Goal: Task Accomplishment & Management: Manage account settings

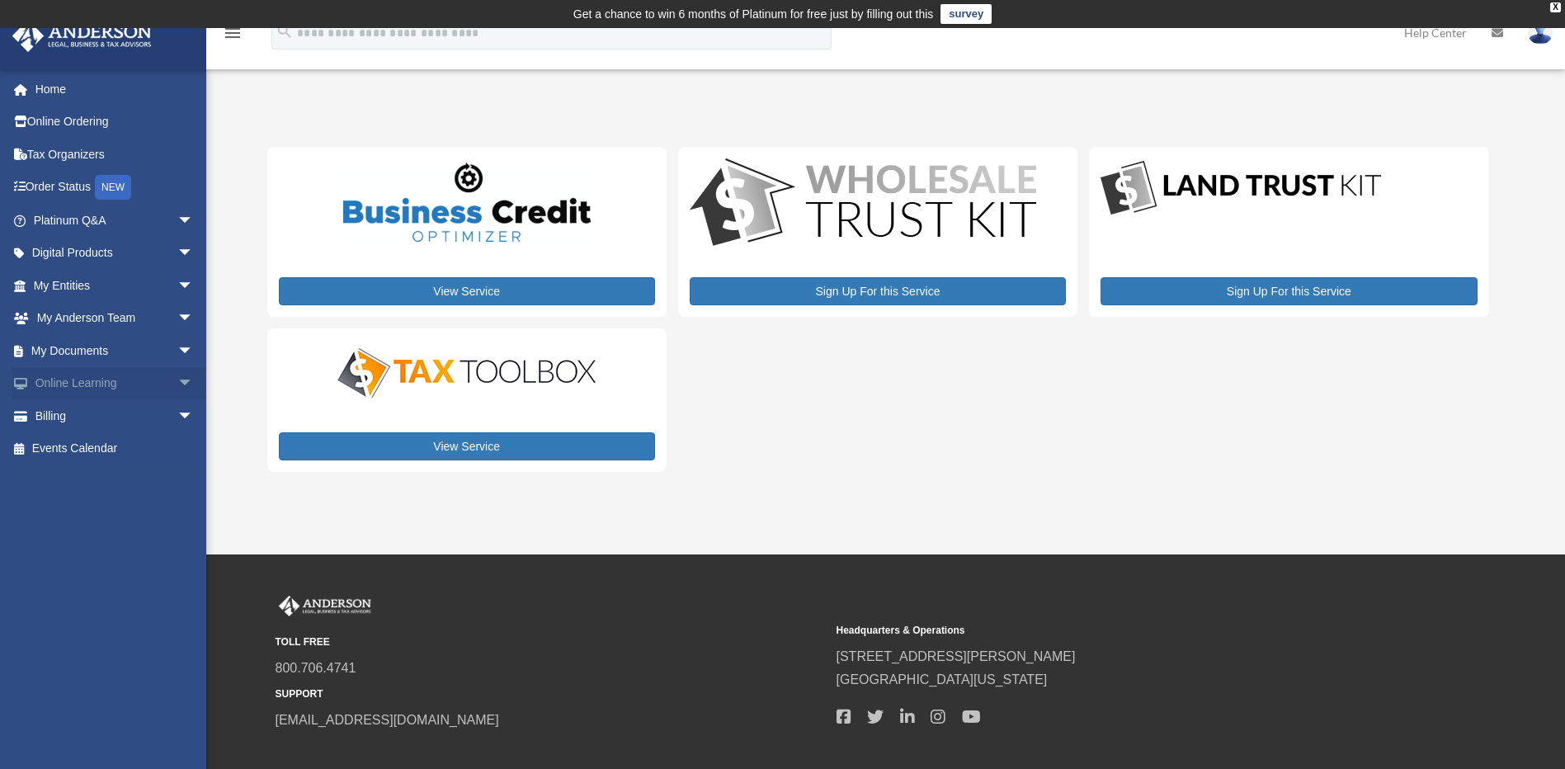
click at [177, 388] on span "arrow_drop_down" at bounding box center [193, 384] width 33 height 34
click at [178, 510] on span "arrow_drop_down" at bounding box center [193, 514] width 33 height 34
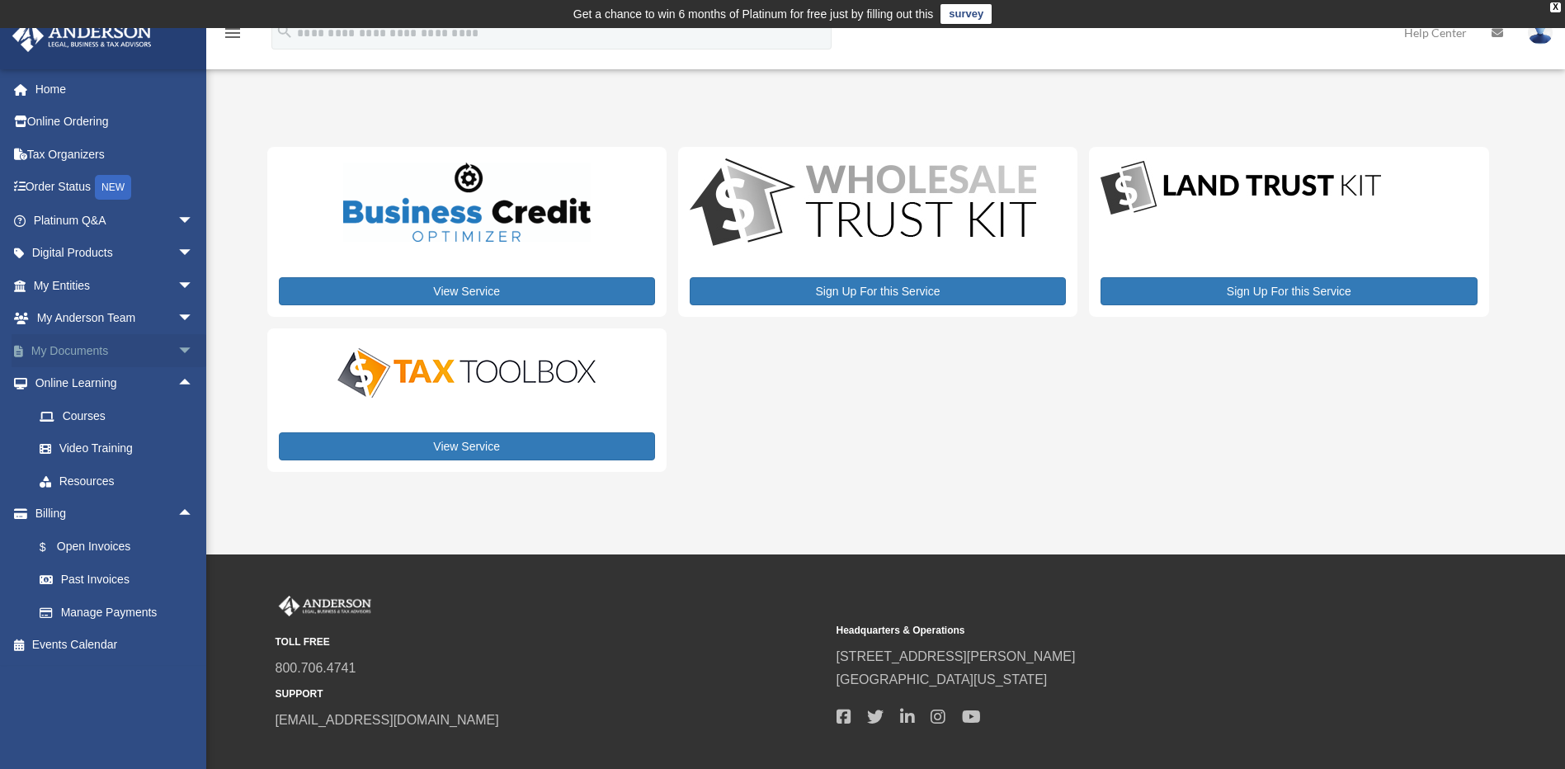
click at [180, 349] on span "arrow_drop_down" at bounding box center [193, 351] width 33 height 34
click at [177, 353] on span "arrow_drop_up" at bounding box center [193, 351] width 33 height 34
click at [177, 359] on span "arrow_drop_down" at bounding box center [193, 351] width 33 height 34
click at [72, 392] on link "Box" at bounding box center [120, 383] width 195 height 33
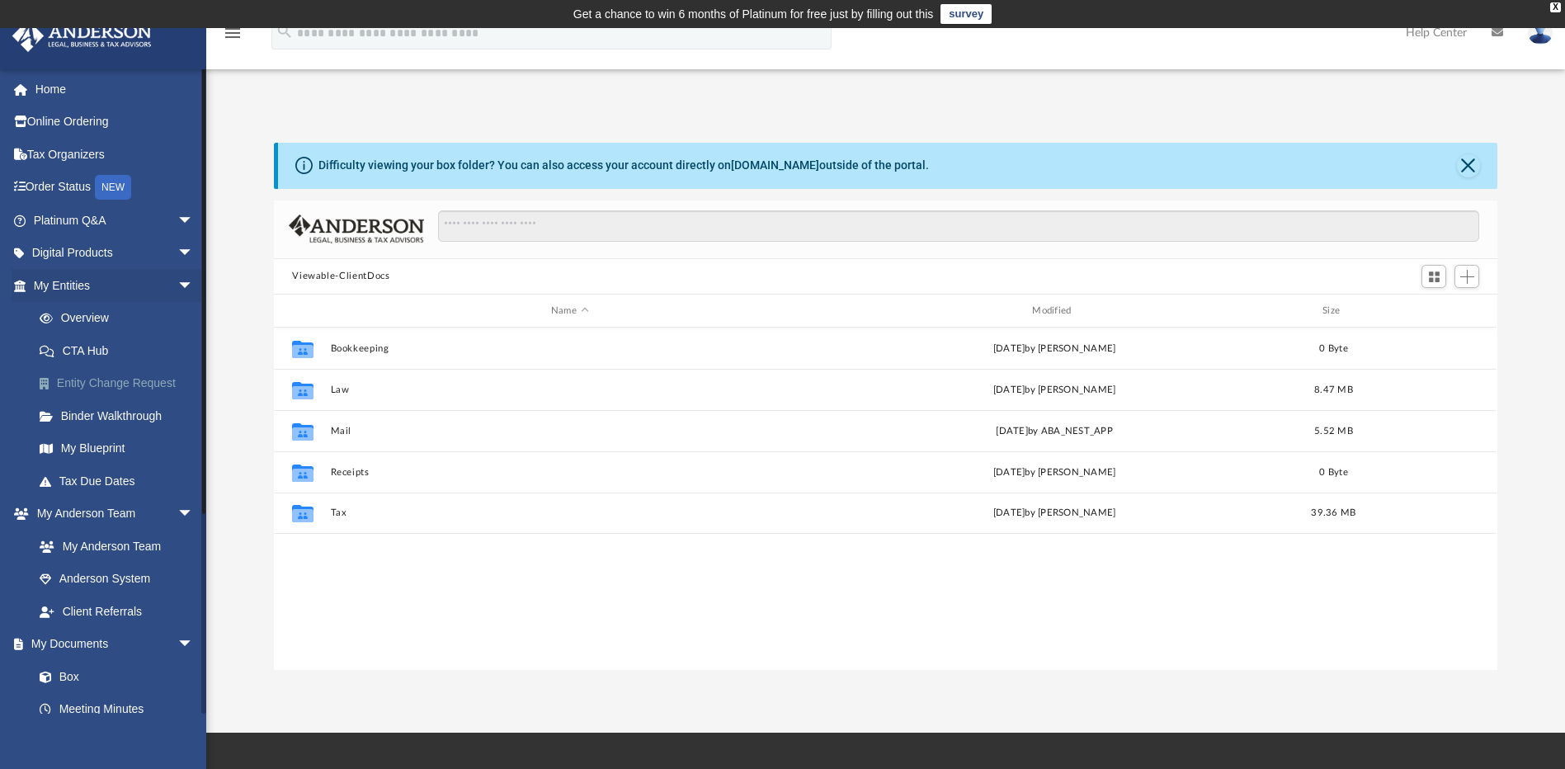
scroll to position [363, 1211]
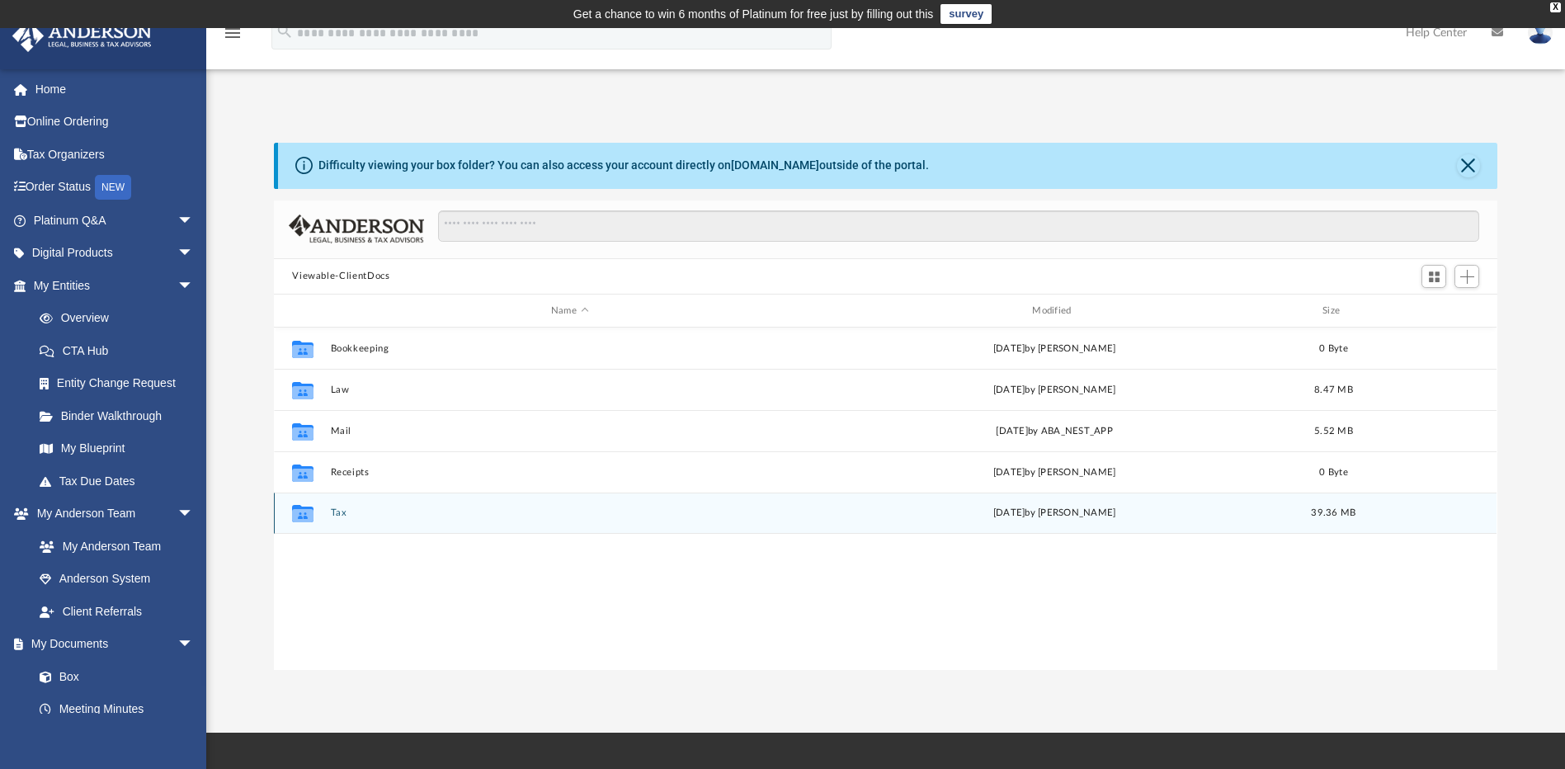
click at [307, 513] on icon "grid" at bounding box center [302, 515] width 21 height 13
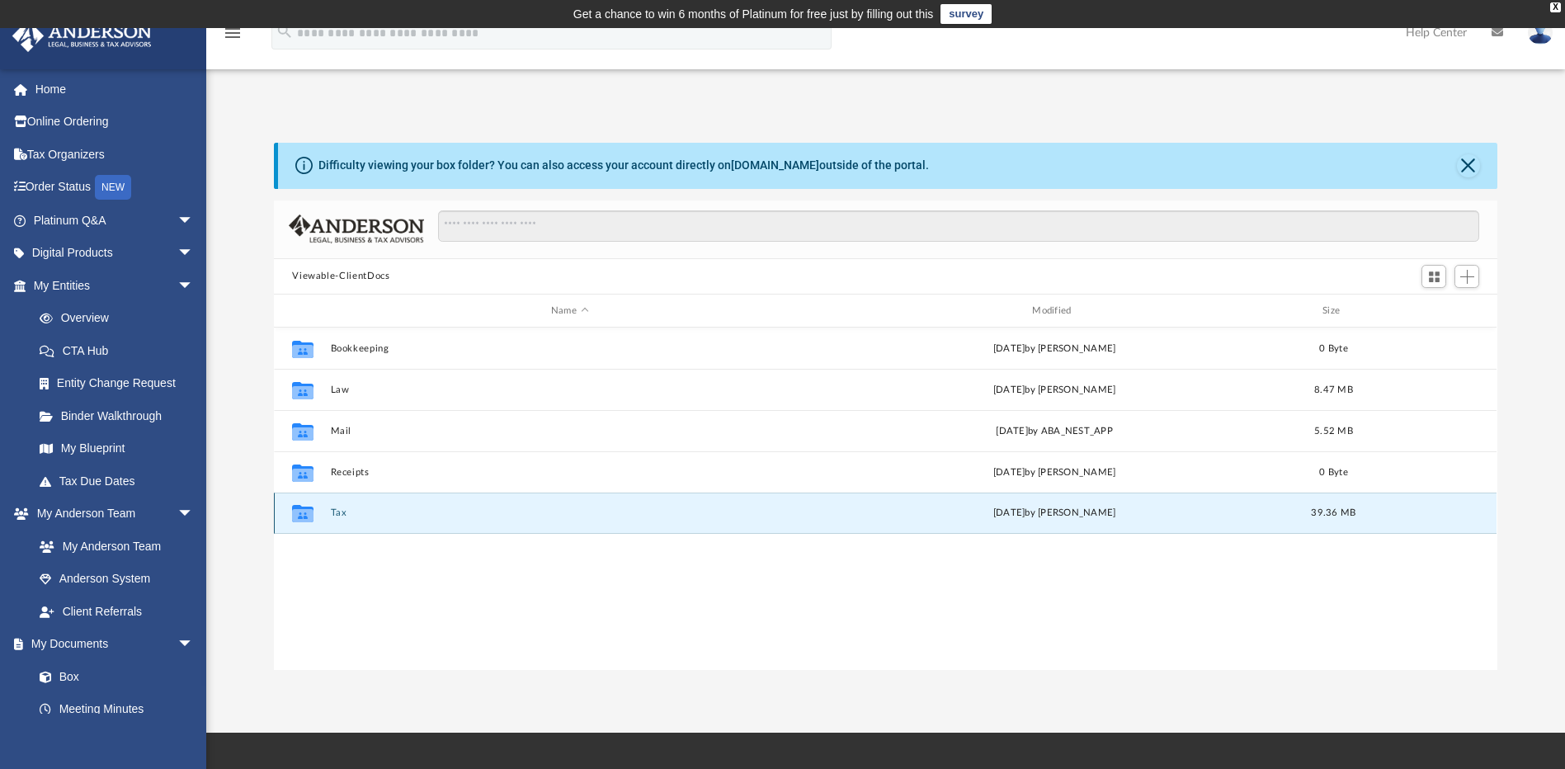
click at [307, 512] on icon "grid" at bounding box center [302, 515] width 21 height 13
drag, startPoint x: 307, startPoint y: 512, endPoint x: 337, endPoint y: 534, distance: 37.1
click at [337, 534] on div "Collaborated Folder Bookkeeping Fri May 10 2024 by Charles Rogler 0 Byte Collab…" at bounding box center [885, 497] width 1222 height 341
click at [341, 512] on button "Tax" at bounding box center [570, 513] width 478 height 11
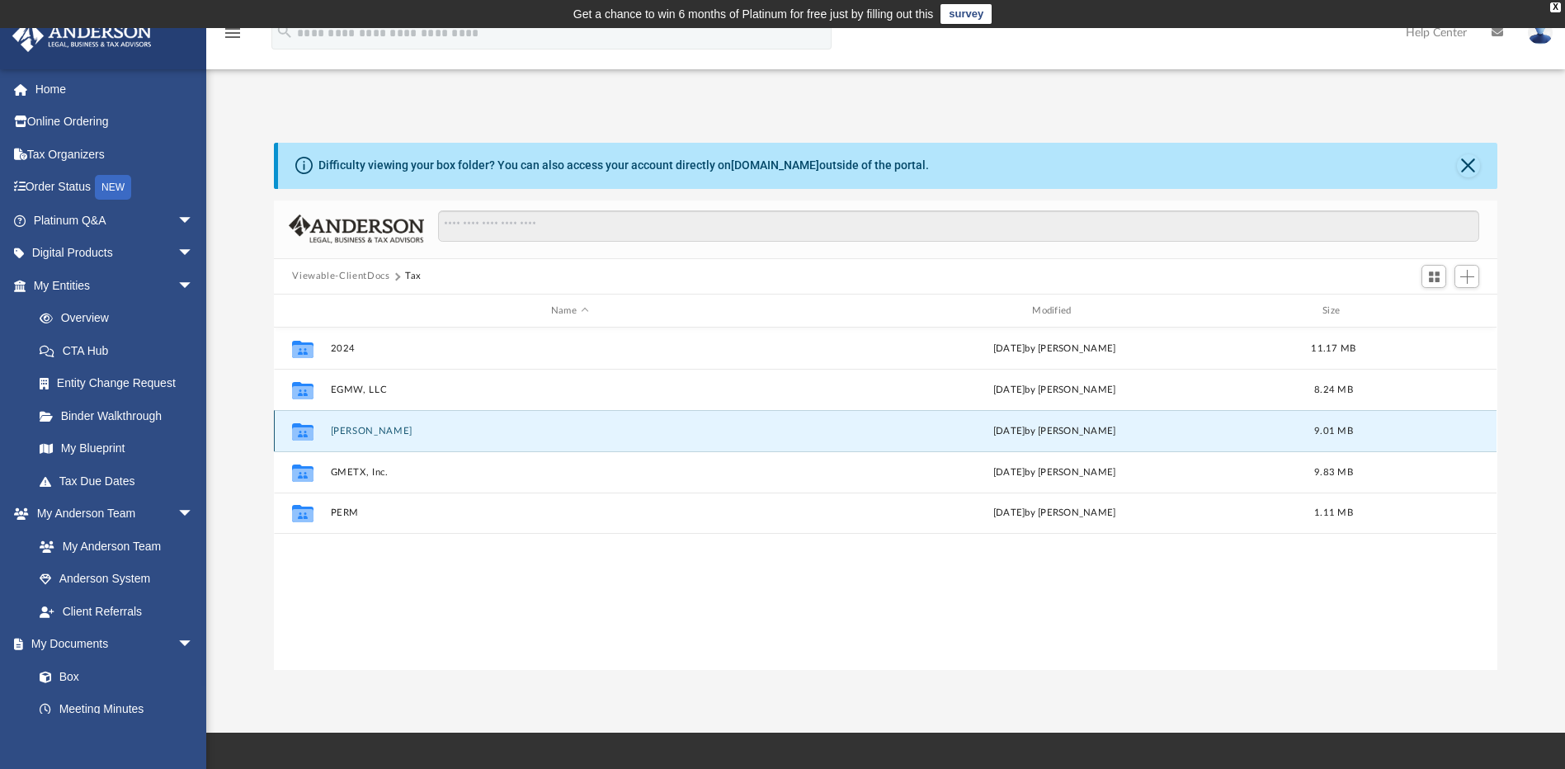
click at [379, 434] on button "Galvan, Efren" at bounding box center [570, 431] width 478 height 11
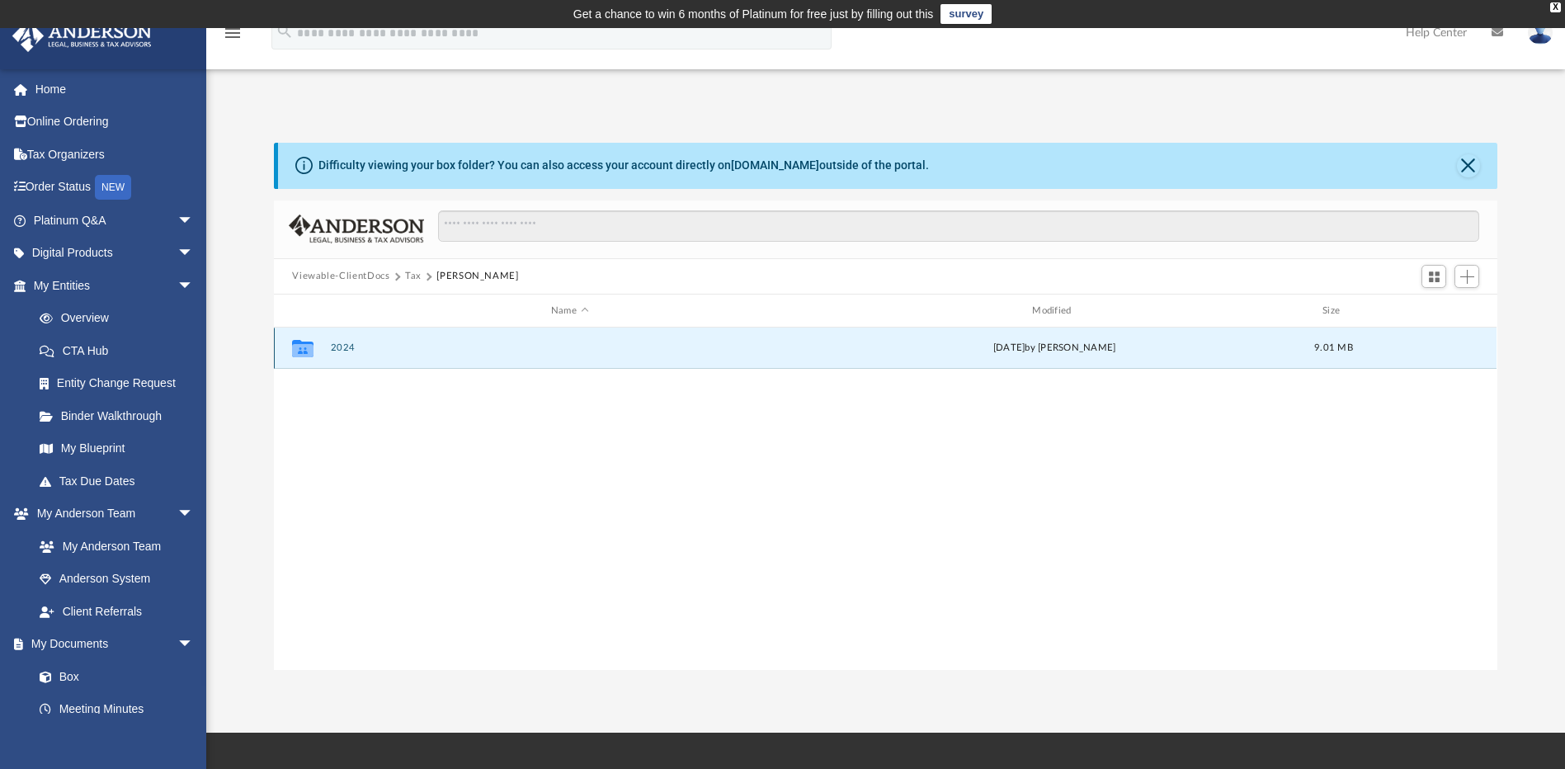
click at [338, 350] on button "2024" at bounding box center [570, 348] width 478 height 11
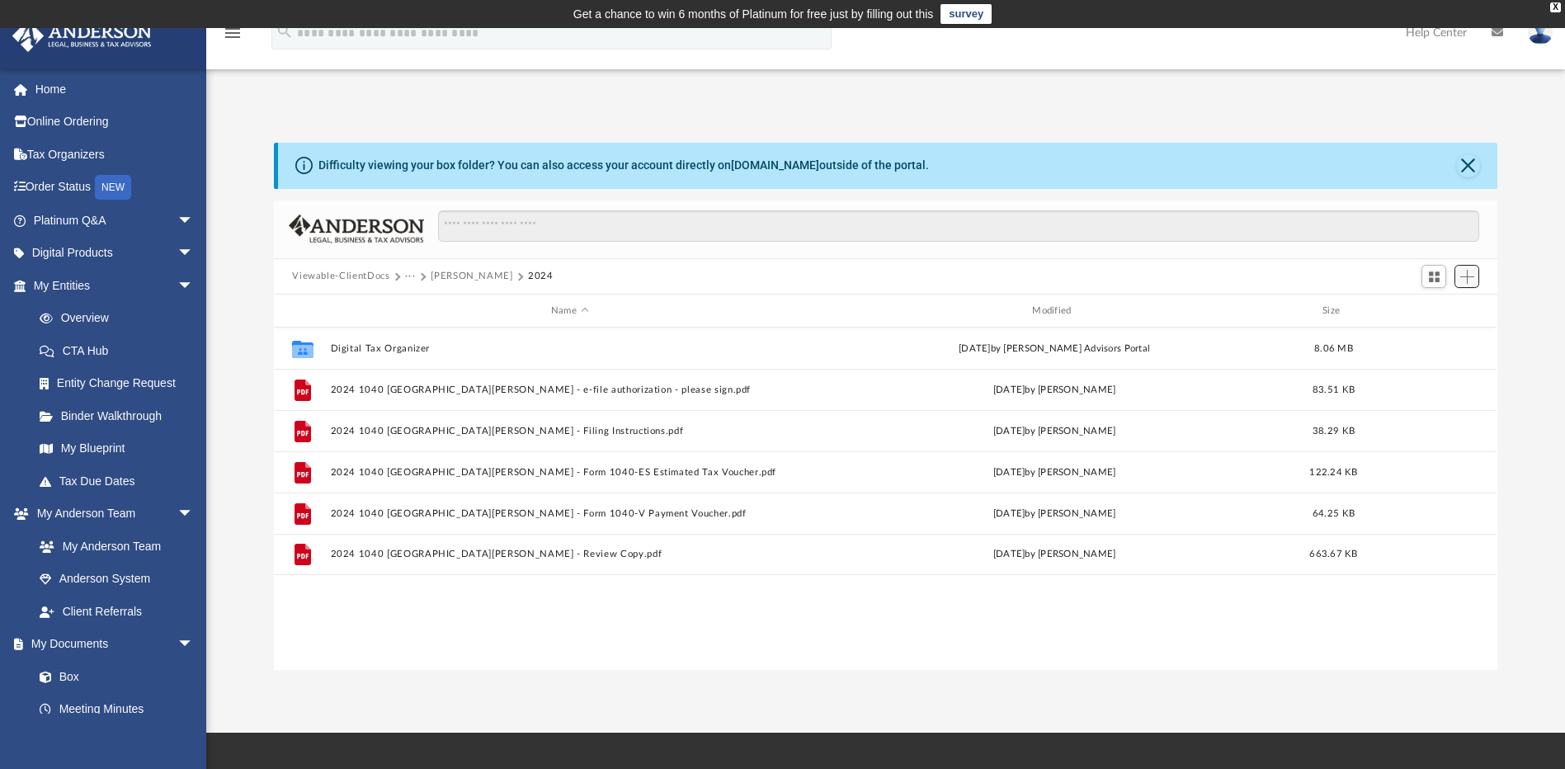
click at [1471, 273] on span "Add" at bounding box center [1467, 277] width 14 height 14
click at [1439, 335] on li "New Folder" at bounding box center [1443, 335] width 53 height 17
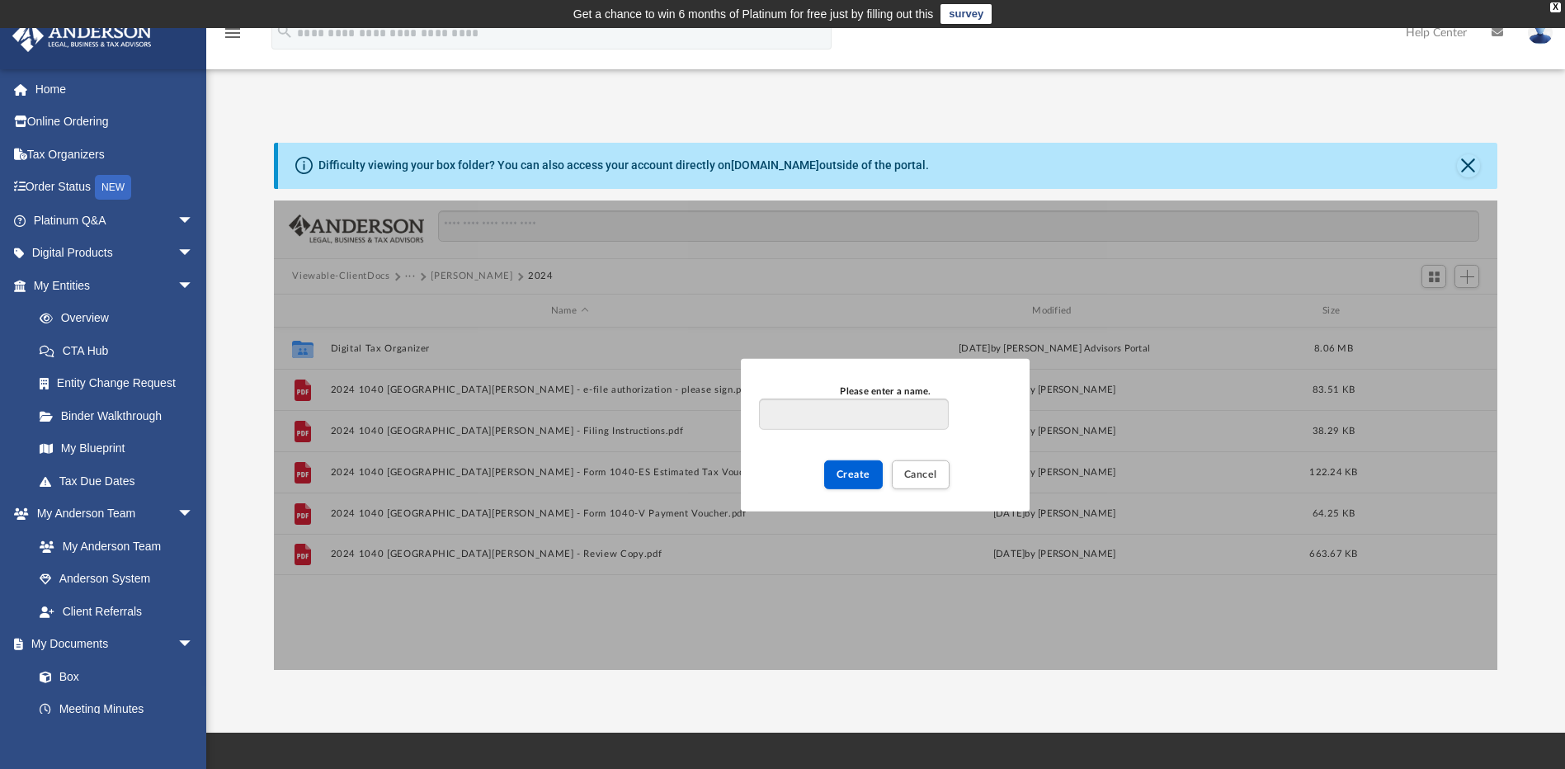
click at [853, 415] on input "Please enter a name." at bounding box center [853, 413] width 189 height 31
type input "**********"
click at [864, 479] on span "Create" at bounding box center [853, 474] width 34 height 10
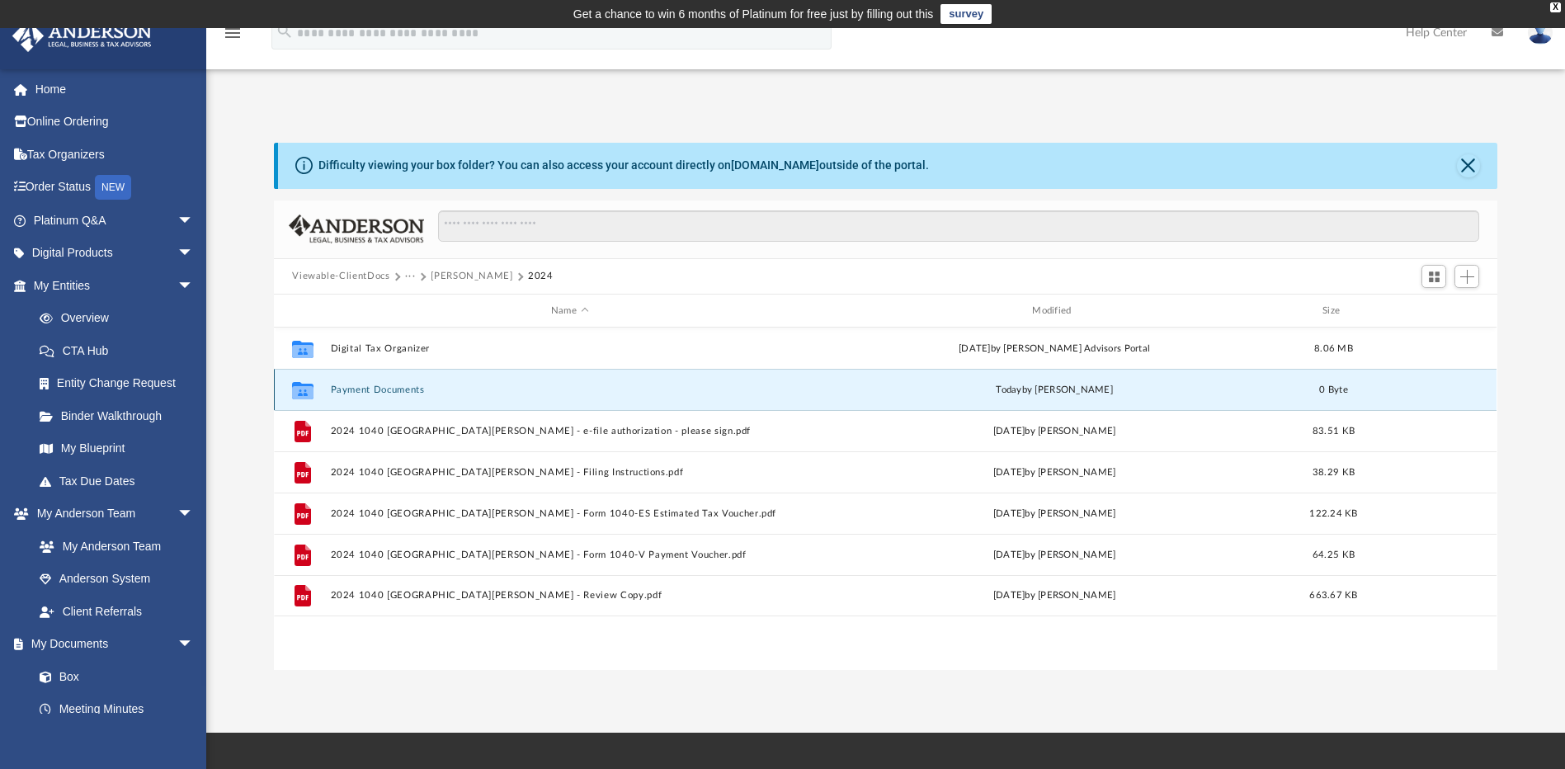
click at [403, 394] on button "Payment Documents" at bounding box center [570, 389] width 478 height 11
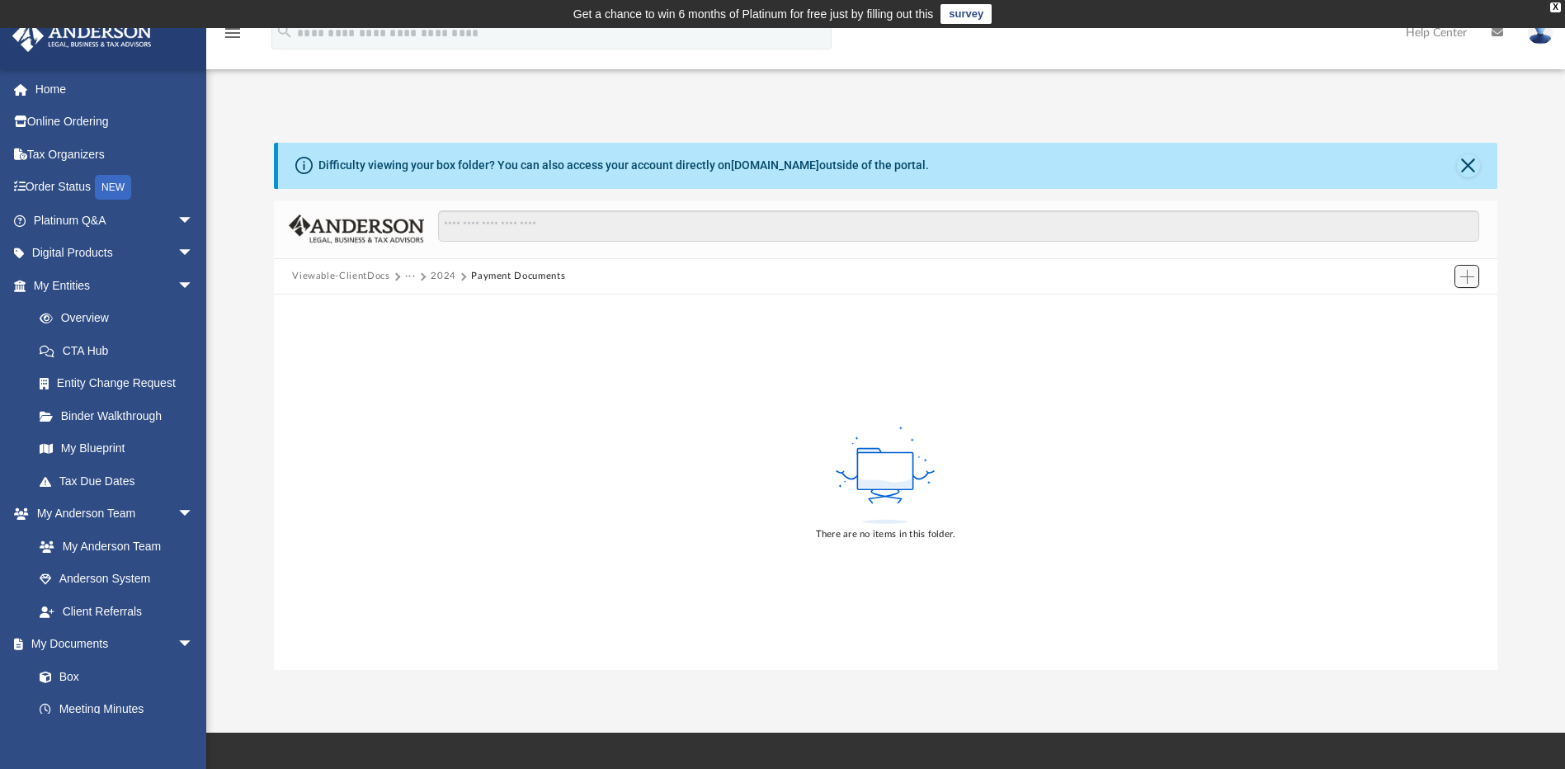
click at [1472, 284] on button "Add" at bounding box center [1466, 276] width 25 height 23
click at [1462, 283] on span "Add" at bounding box center [1467, 277] width 14 height 14
click at [1439, 311] on li "Upload" at bounding box center [1443, 309] width 53 height 17
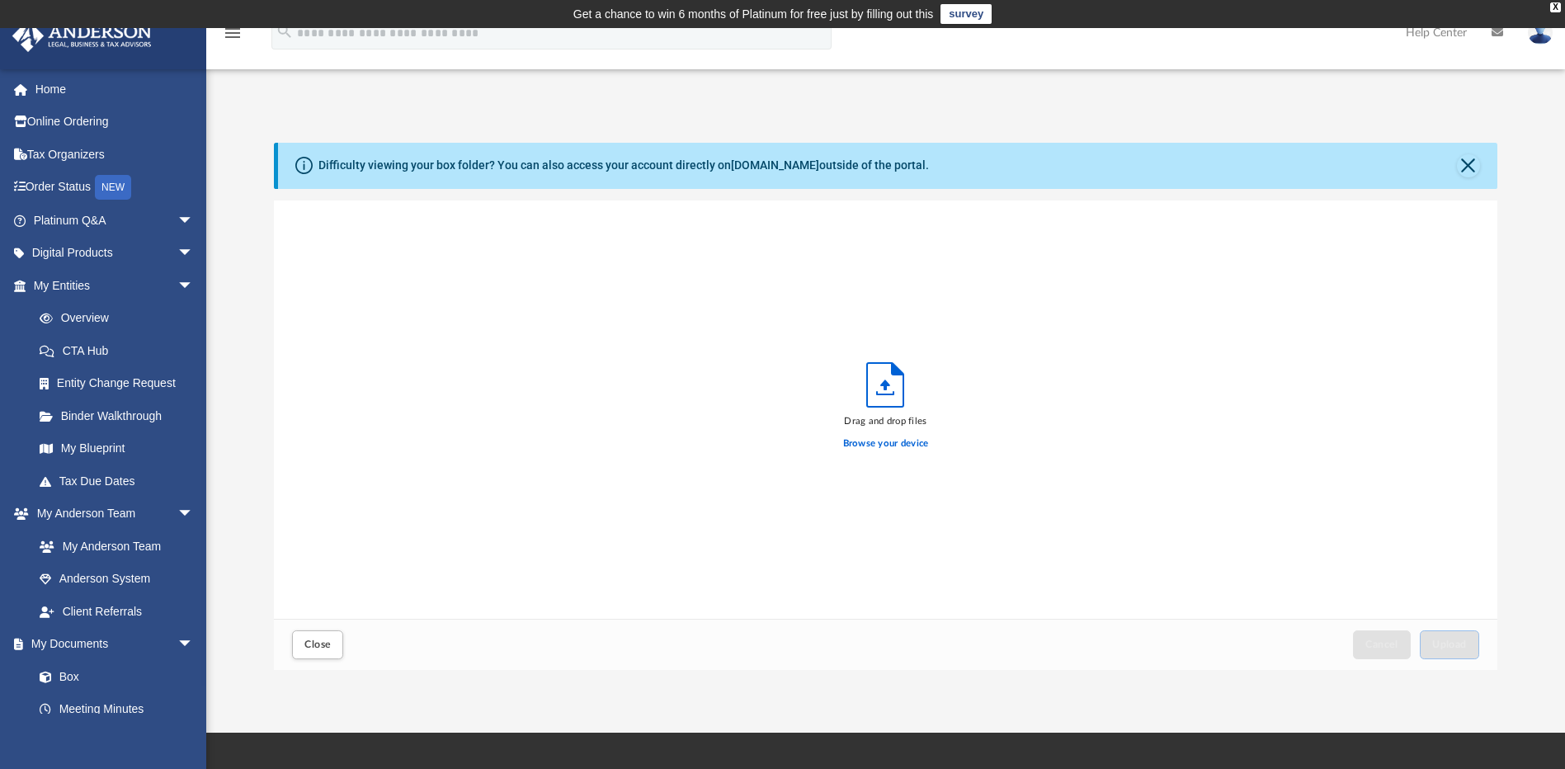
scroll to position [406, 1211]
drag, startPoint x: 1553, startPoint y: 352, endPoint x: 911, endPoint y: 435, distance: 647.1
click at [911, 436] on label "Browse your device" at bounding box center [886, 443] width 86 height 15
click at [0, 0] on input "Browse your device" at bounding box center [0, 0] width 0 height 0
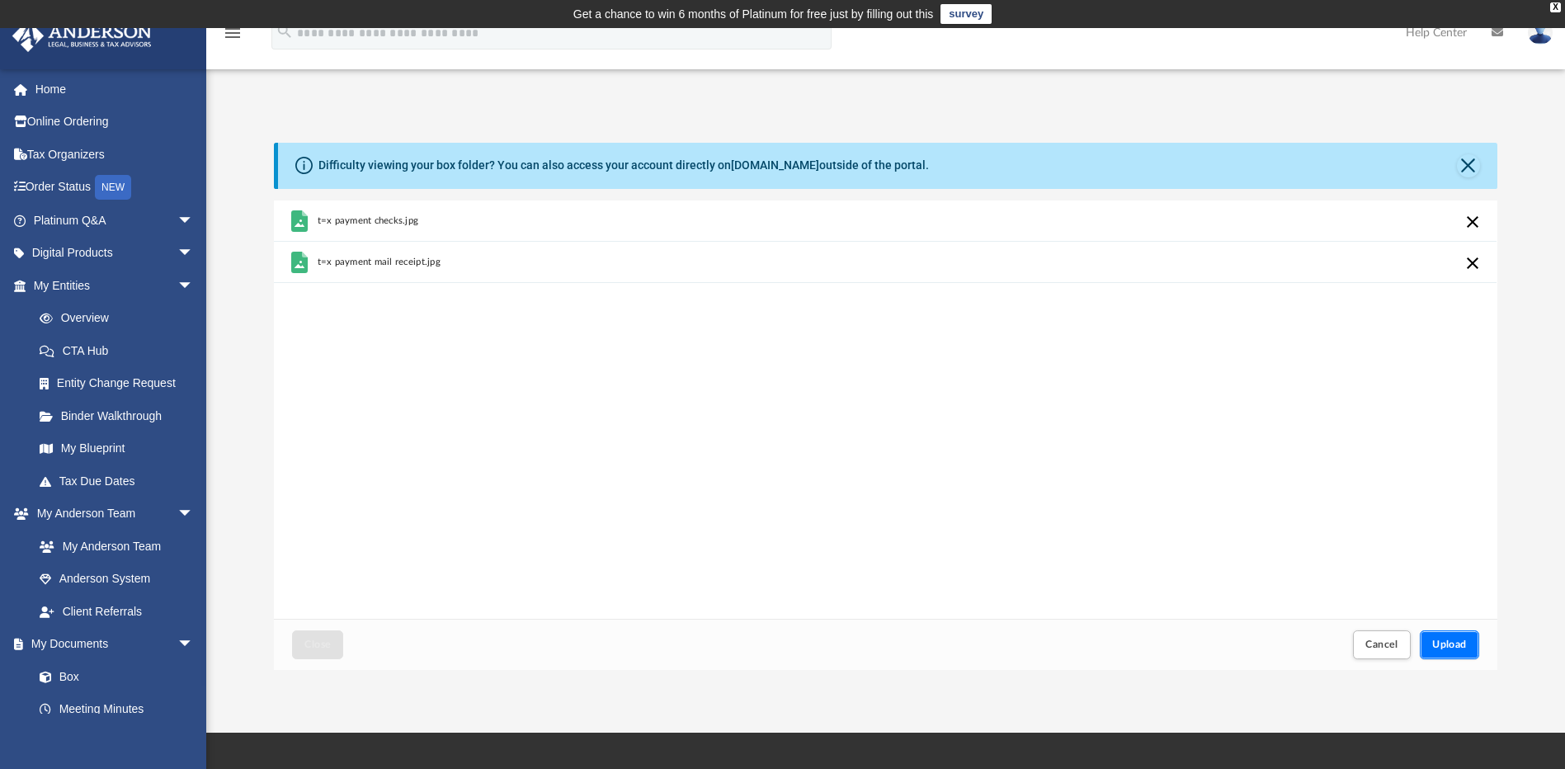
click at [1447, 647] on span "Upload" at bounding box center [1449, 644] width 35 height 10
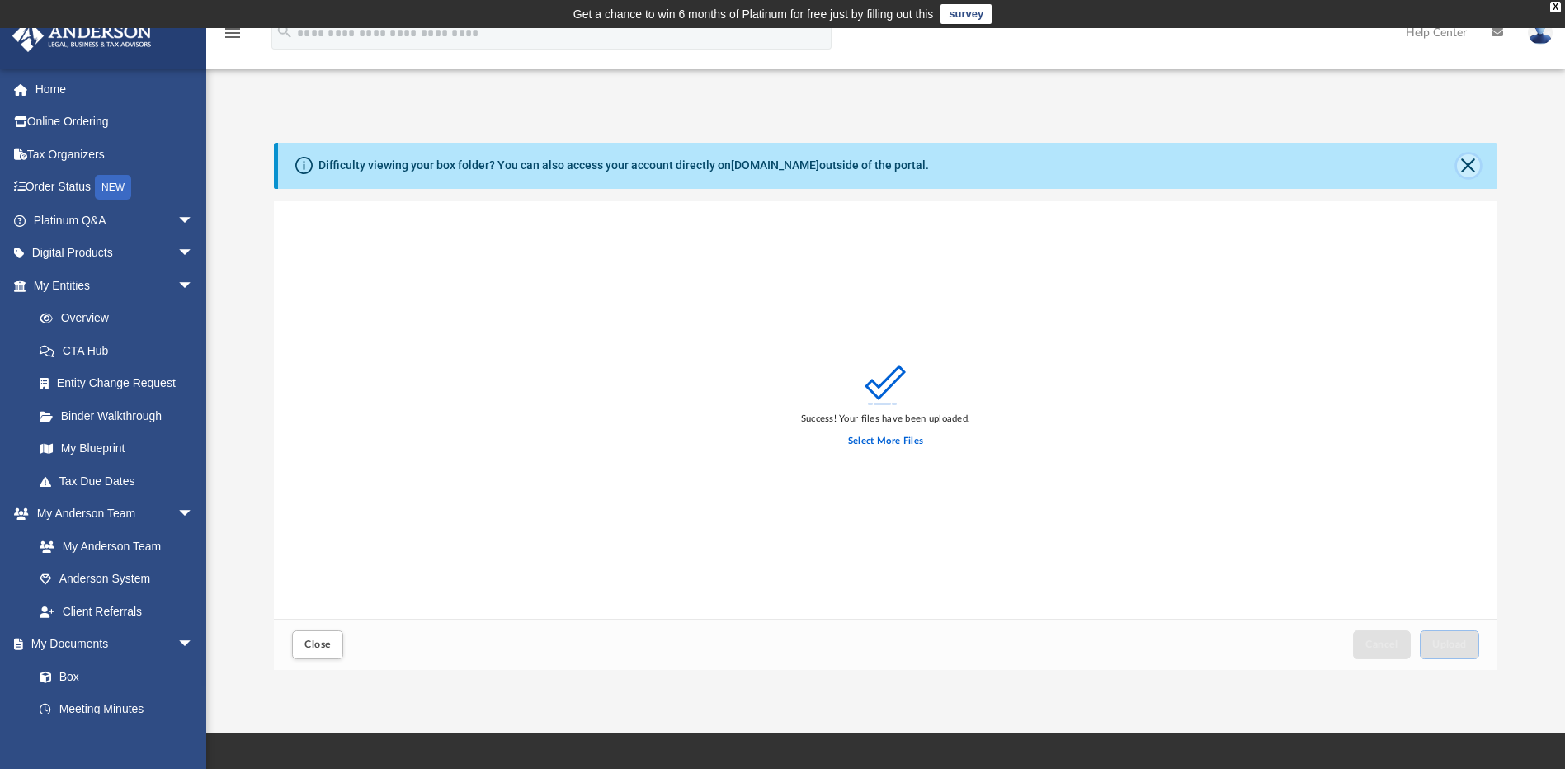
click at [1459, 162] on button "Close" at bounding box center [1468, 165] width 23 height 23
